Goal: Information Seeking & Learning: Learn about a topic

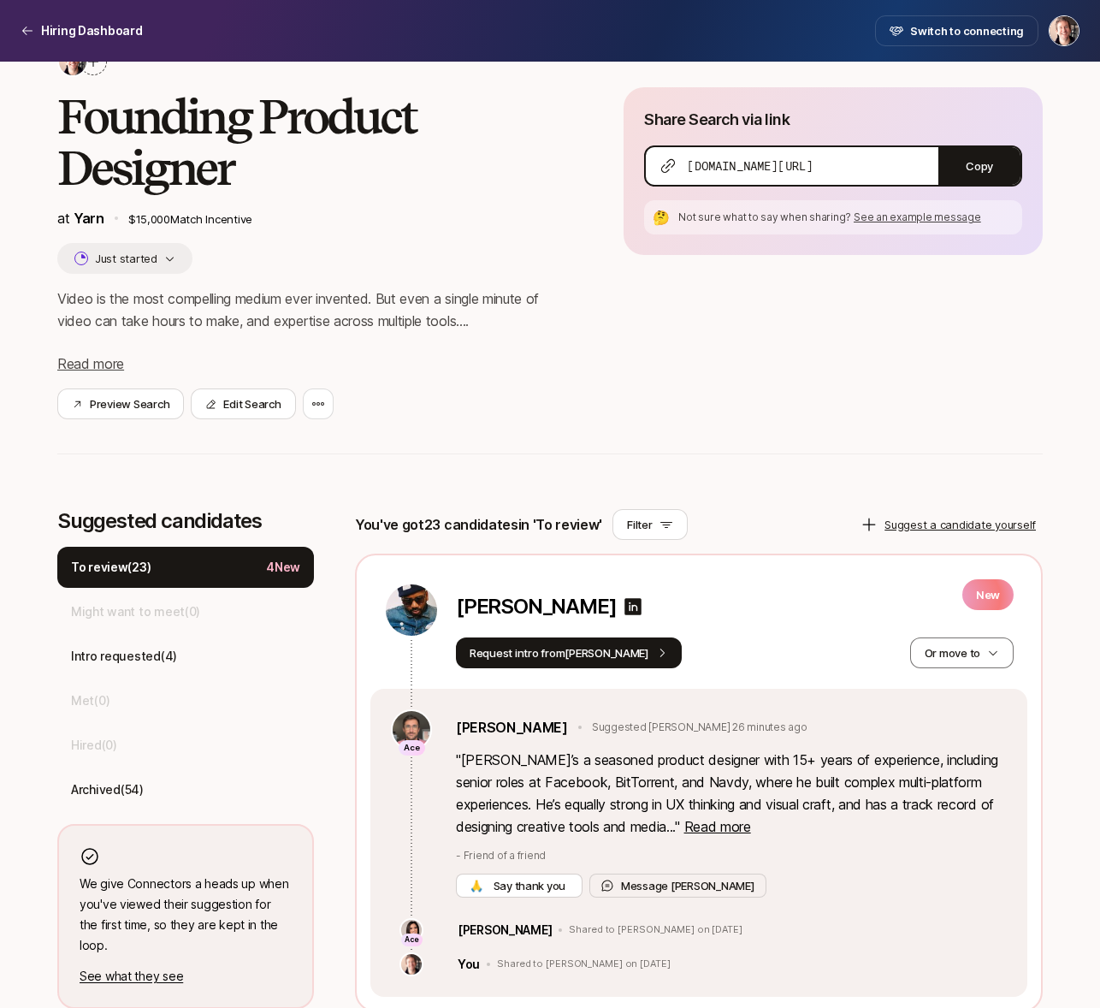
scroll to position [176, 0]
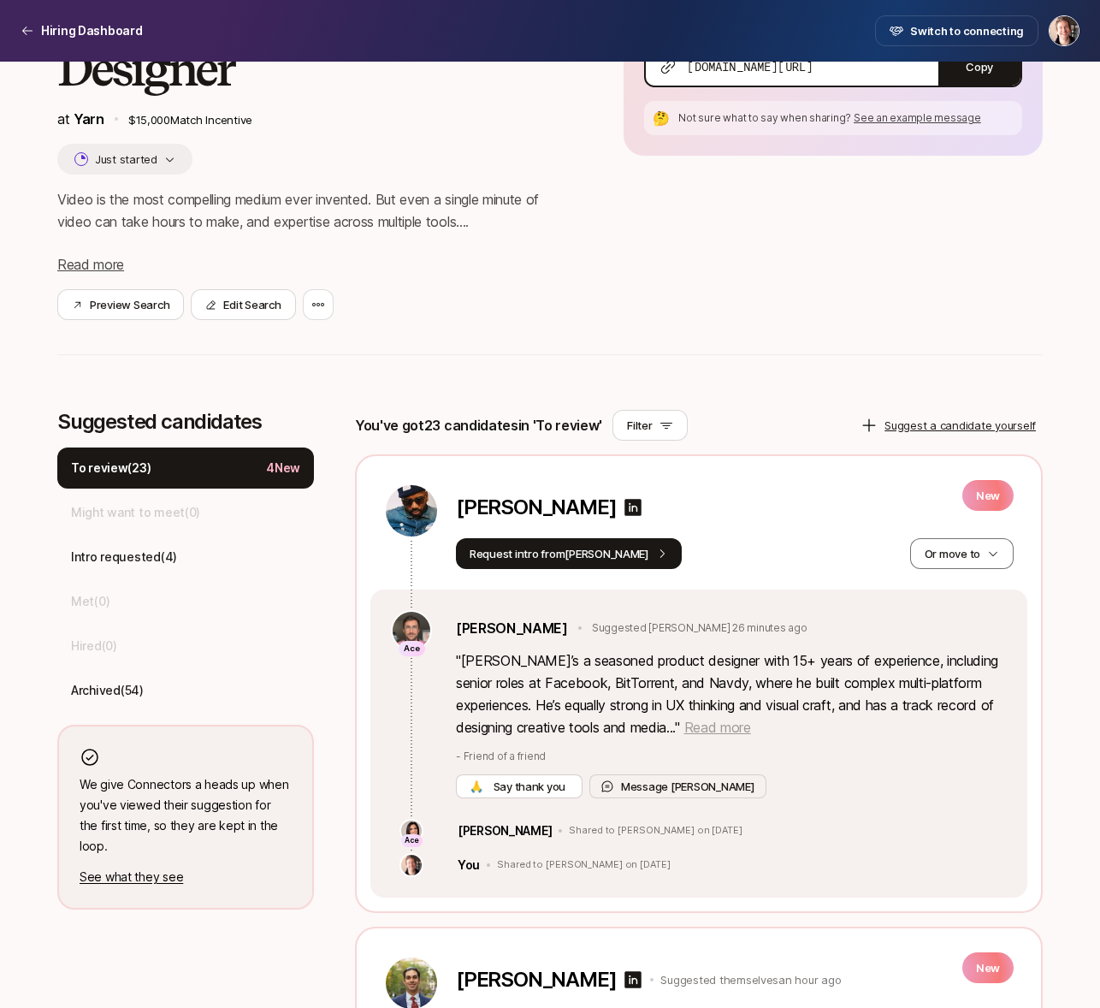
click at [720, 725] on span "Read more" at bounding box center [718, 727] width 67 height 17
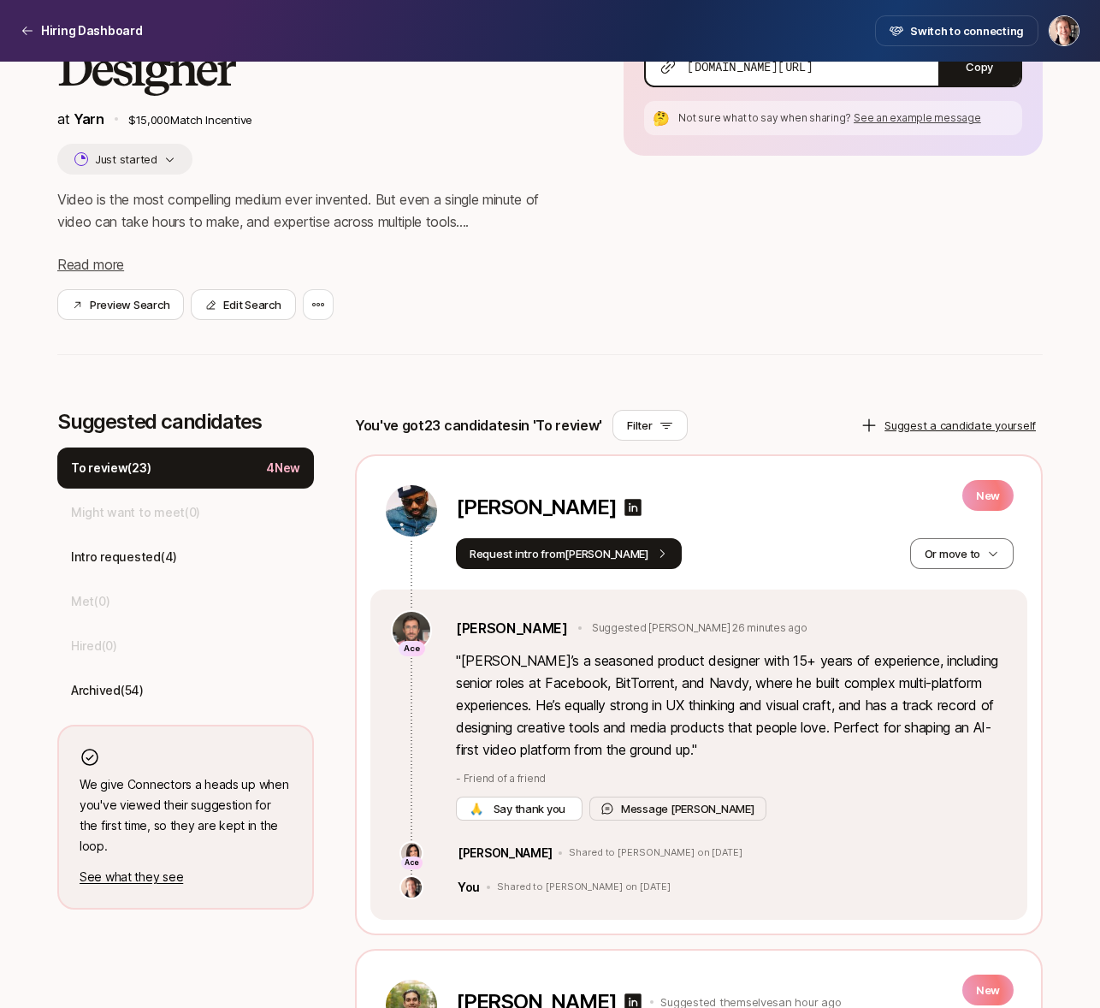
click at [679, 708] on p "" [PERSON_NAME]’s a seasoned product designer with 15+ years of experience, inc…" at bounding box center [731, 704] width 551 height 111
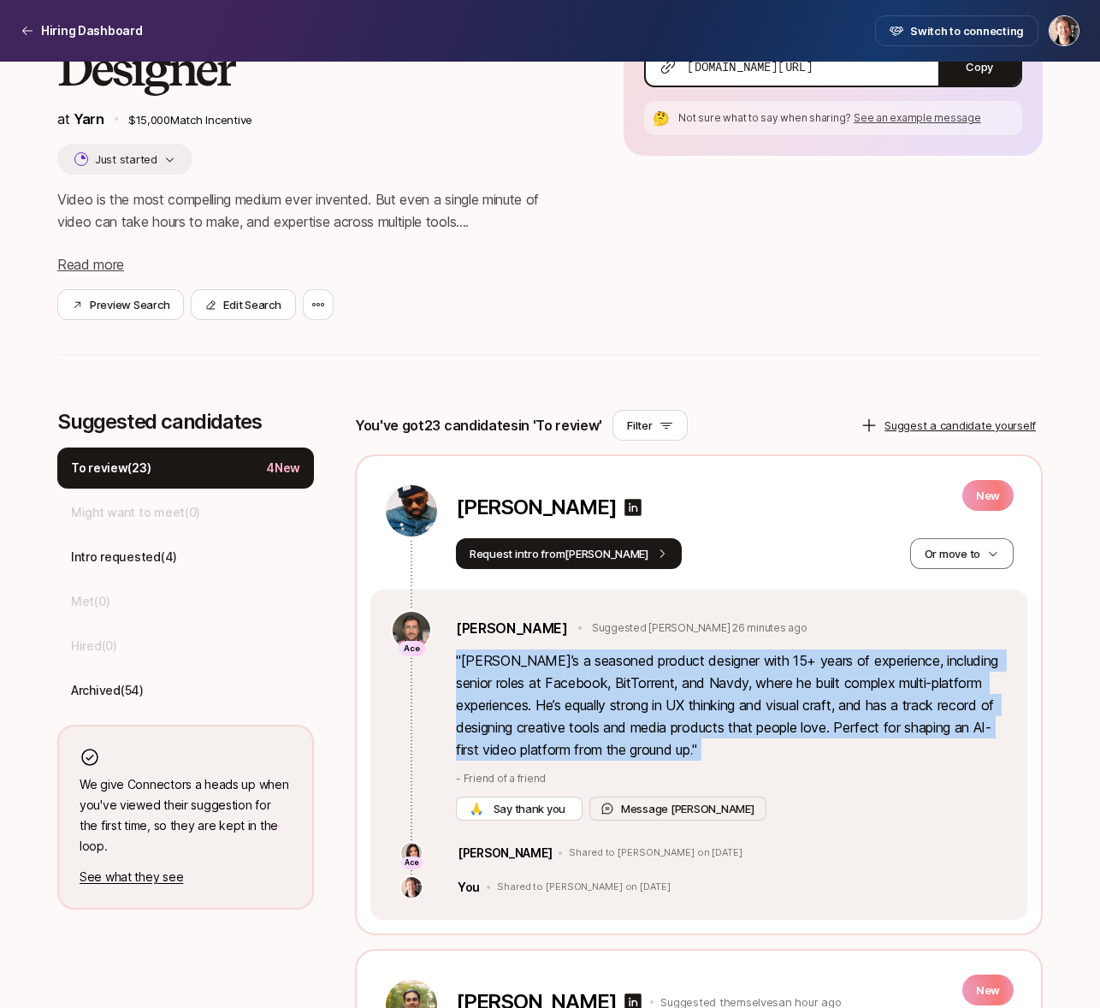
click at [738, 697] on p "" [PERSON_NAME]’s a seasoned product designer with 15+ years of experience, inc…" at bounding box center [731, 704] width 551 height 111
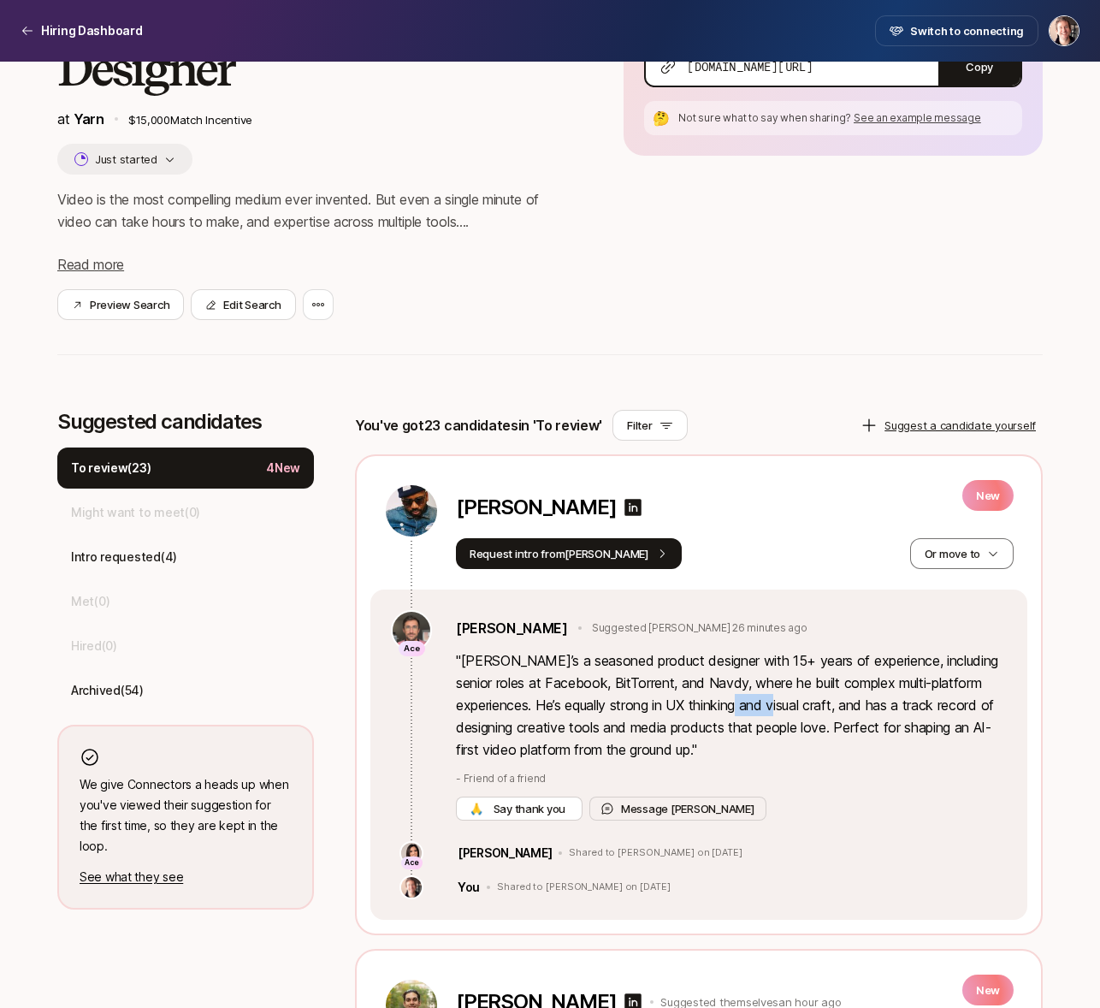
click at [738, 697] on p "" [PERSON_NAME]’s a seasoned product designer with 15+ years of experience, inc…" at bounding box center [731, 704] width 551 height 111
click at [516, 739] on p "" [PERSON_NAME]’s a seasoned product designer with 15+ years of experience, inc…" at bounding box center [731, 704] width 551 height 111
click at [498, 513] on p "[PERSON_NAME]" at bounding box center [536, 507] width 160 height 24
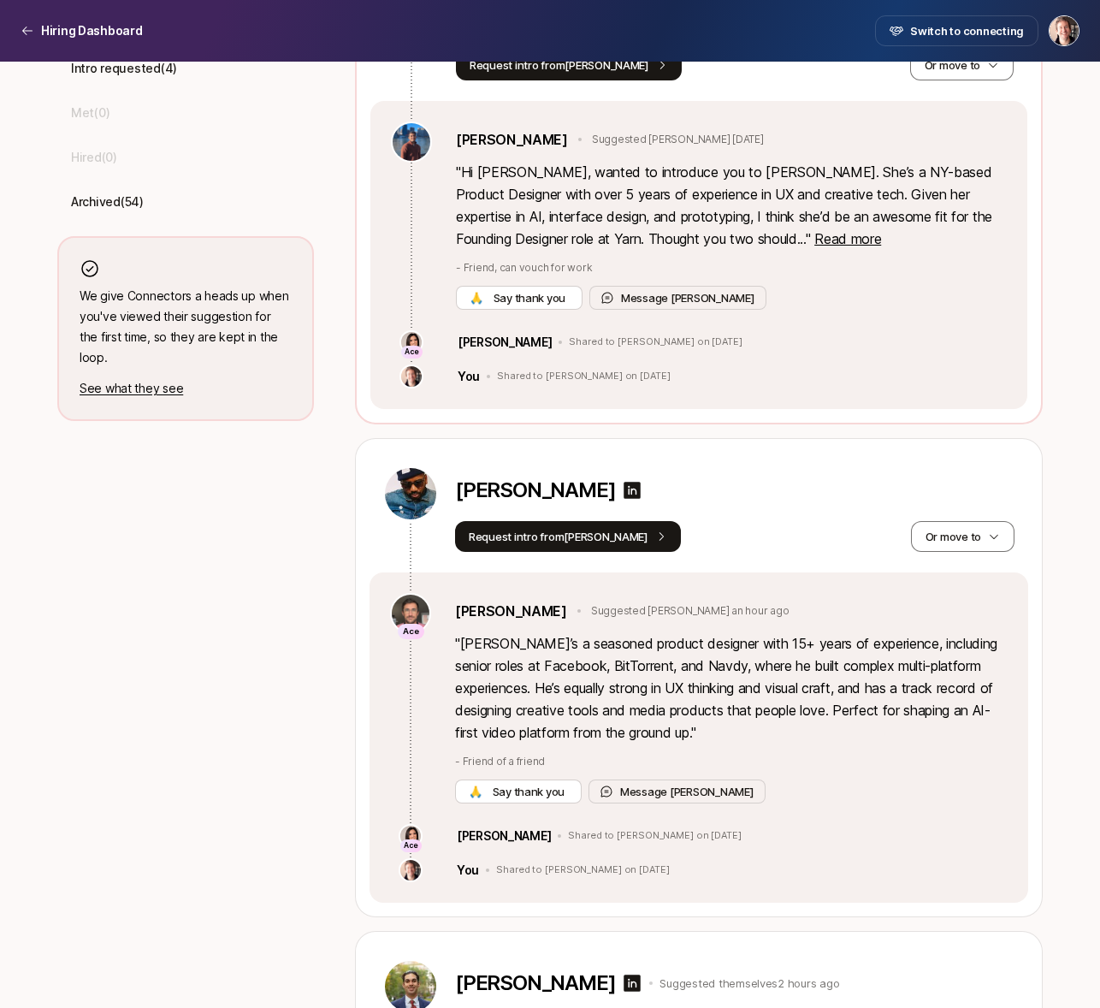
scroll to position [394, 0]
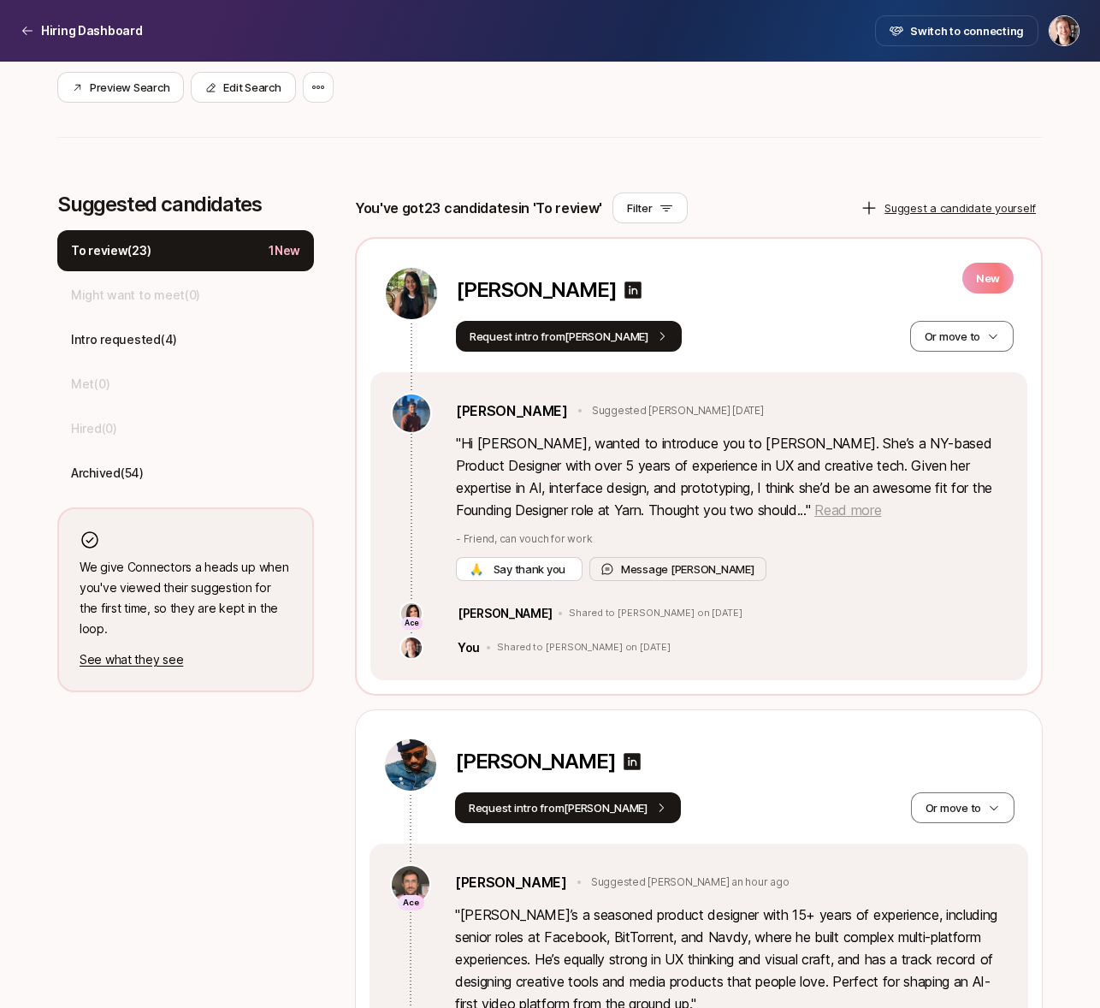
click at [738, 507] on span "Read more" at bounding box center [848, 509] width 67 height 17
click at [537, 288] on p "[PERSON_NAME]" at bounding box center [536, 290] width 160 height 24
